Goal: Task Accomplishment & Management: Manage account settings

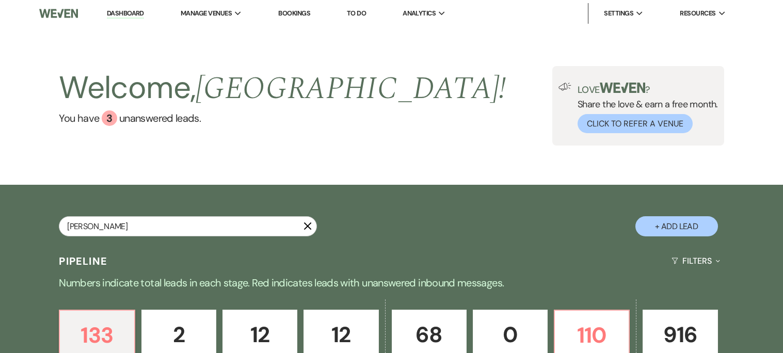
type input "[PERSON_NAME]"
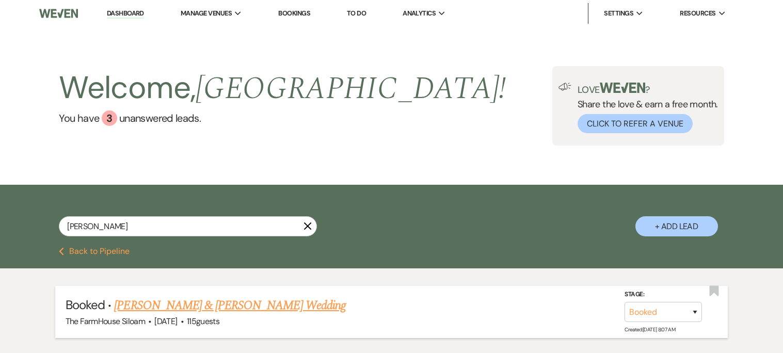
click at [172, 307] on link "[PERSON_NAME] & [PERSON_NAME] Wedding" at bounding box center [229, 305] width 231 height 19
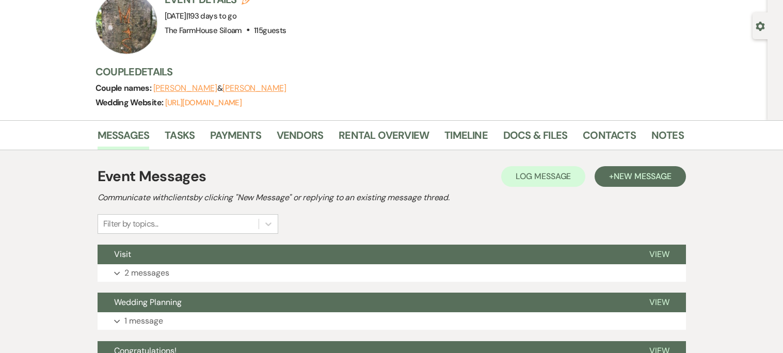
scroll to position [83, 0]
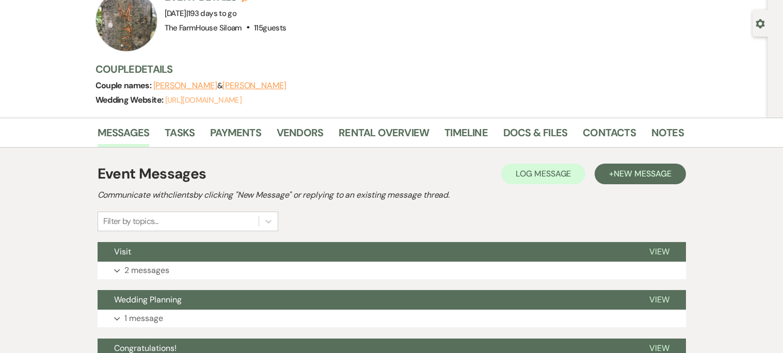
click at [229, 100] on link "[URL][DOMAIN_NAME]" at bounding box center [203, 100] width 76 height 10
click at [292, 132] on link "Vendors" at bounding box center [300, 135] width 46 height 23
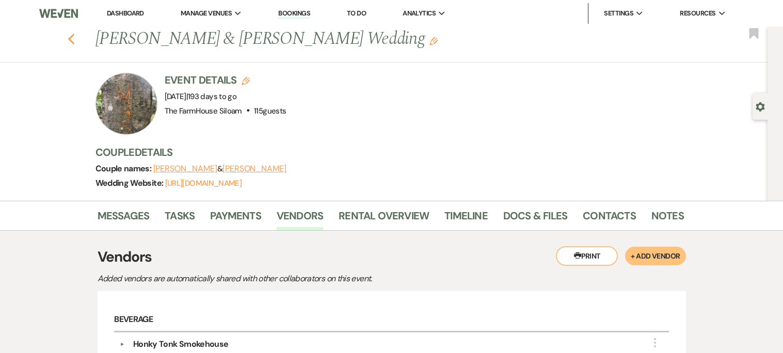
click at [71, 39] on icon "Previous" at bounding box center [72, 39] width 8 height 12
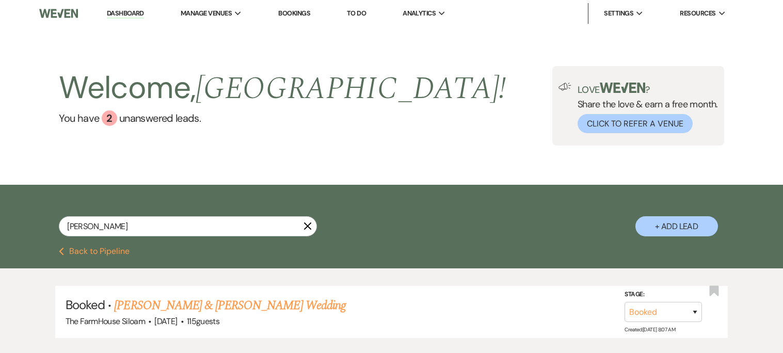
click at [300, 55] on div "Welcome, [PERSON_NAME] ! You have 2 unanswered lead s . Love ? Share the love &…" at bounding box center [391, 106] width 783 height 158
click at [280, 307] on link "[PERSON_NAME] & [PERSON_NAME] Wedding" at bounding box center [229, 305] width 231 height 19
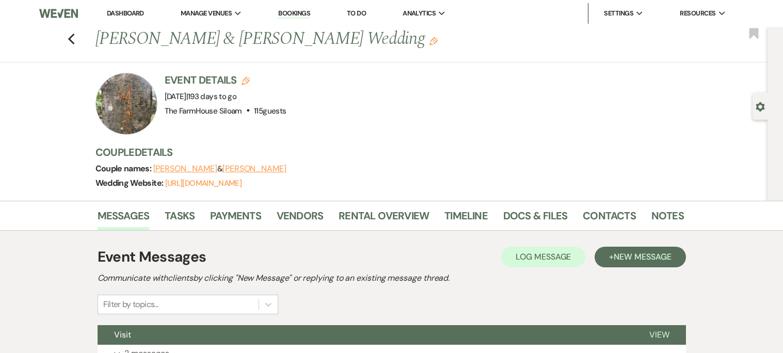
click at [193, 169] on button "[PERSON_NAME]" at bounding box center [185, 169] width 64 height 8
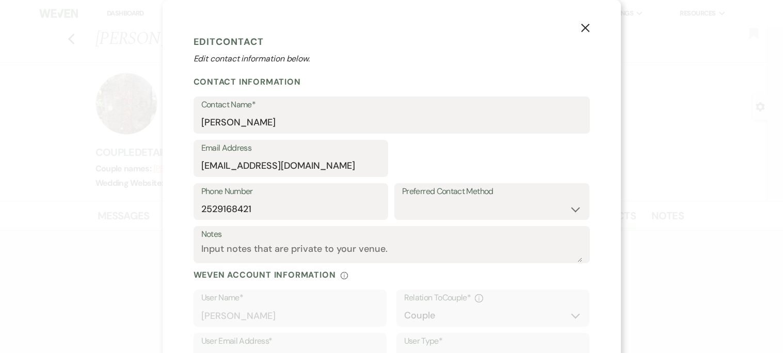
select select "1"
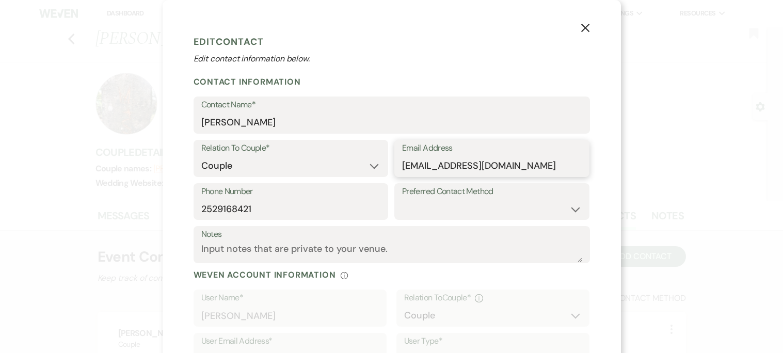
drag, startPoint x: 528, startPoint y: 166, endPoint x: 384, endPoint y: 163, distance: 144.0
click at [384, 163] on div "Relation To Couple* Couple Planner Parent of Couple Family Member Friend Other …" at bounding box center [392, 161] width 396 height 43
click at [586, 26] on use "button" at bounding box center [585, 28] width 8 height 8
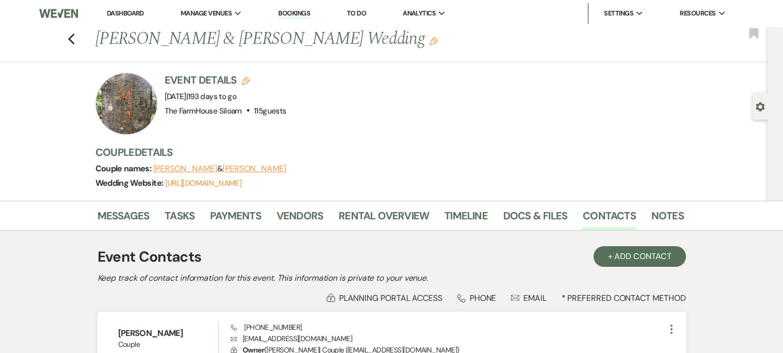
click at [232, 167] on button "[PERSON_NAME]" at bounding box center [254, 169] width 64 height 8
select select "1"
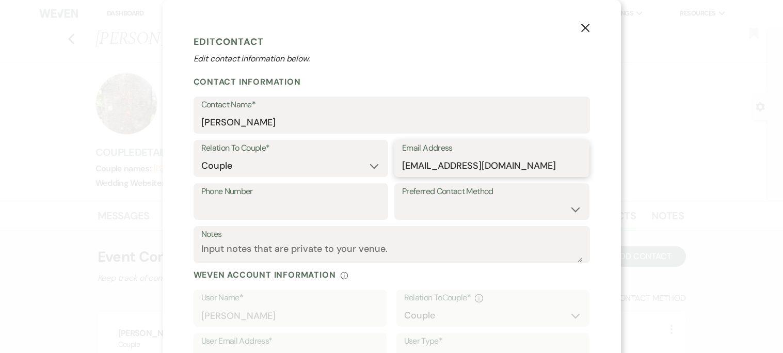
drag, startPoint x: 533, startPoint y: 165, endPoint x: 395, endPoint y: 161, distance: 137.4
click at [395, 161] on div "Email Address [EMAIL_ADDRESS][DOMAIN_NAME]" at bounding box center [491, 158] width 195 height 37
